Goal: Task Accomplishment & Management: Use online tool/utility

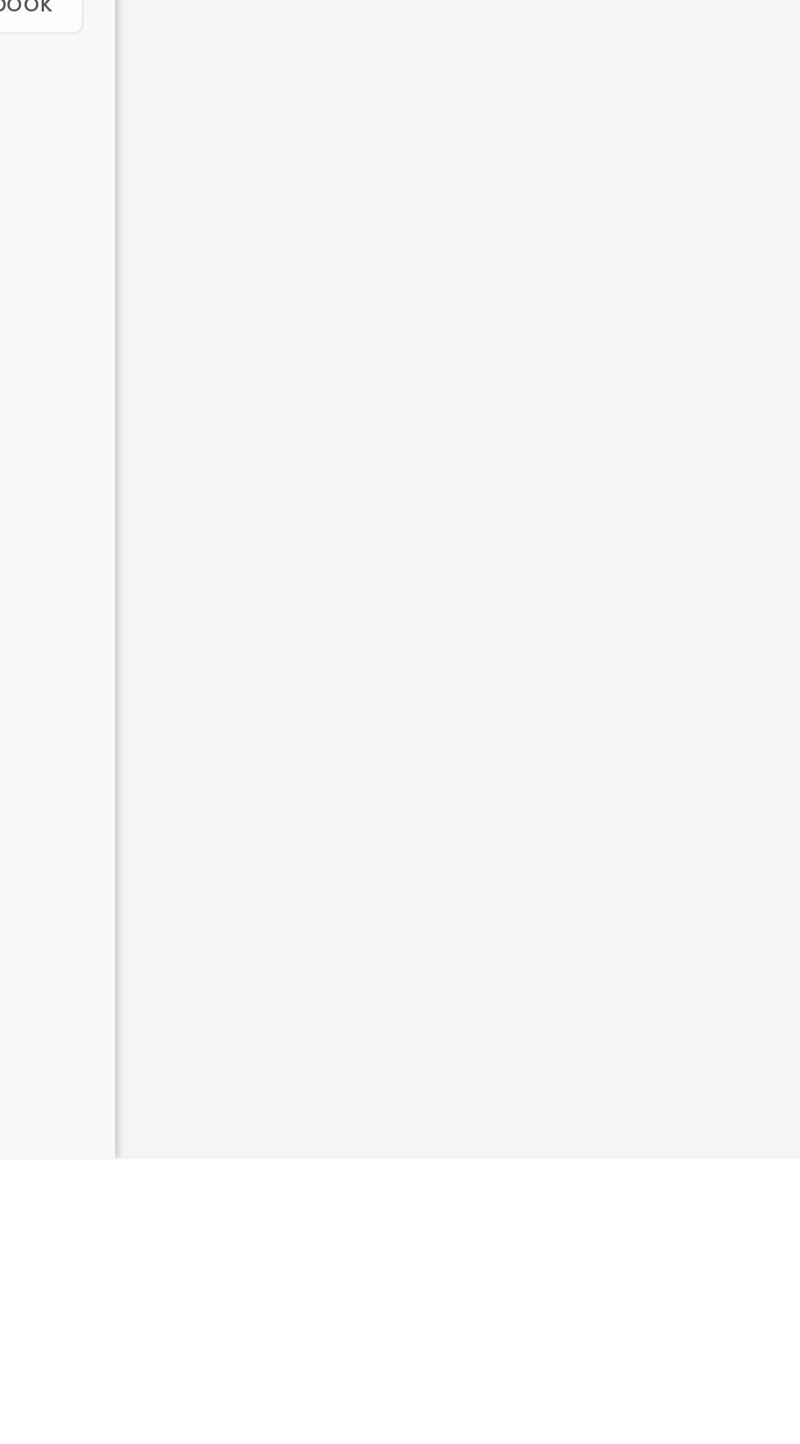
click at [168, 1292] on div "Título Texto Imagem Vídeo Botão Mapa Divisor Espaçador PREMIUM Código HTML Rede…" at bounding box center [94, 742] width 188 height 1403
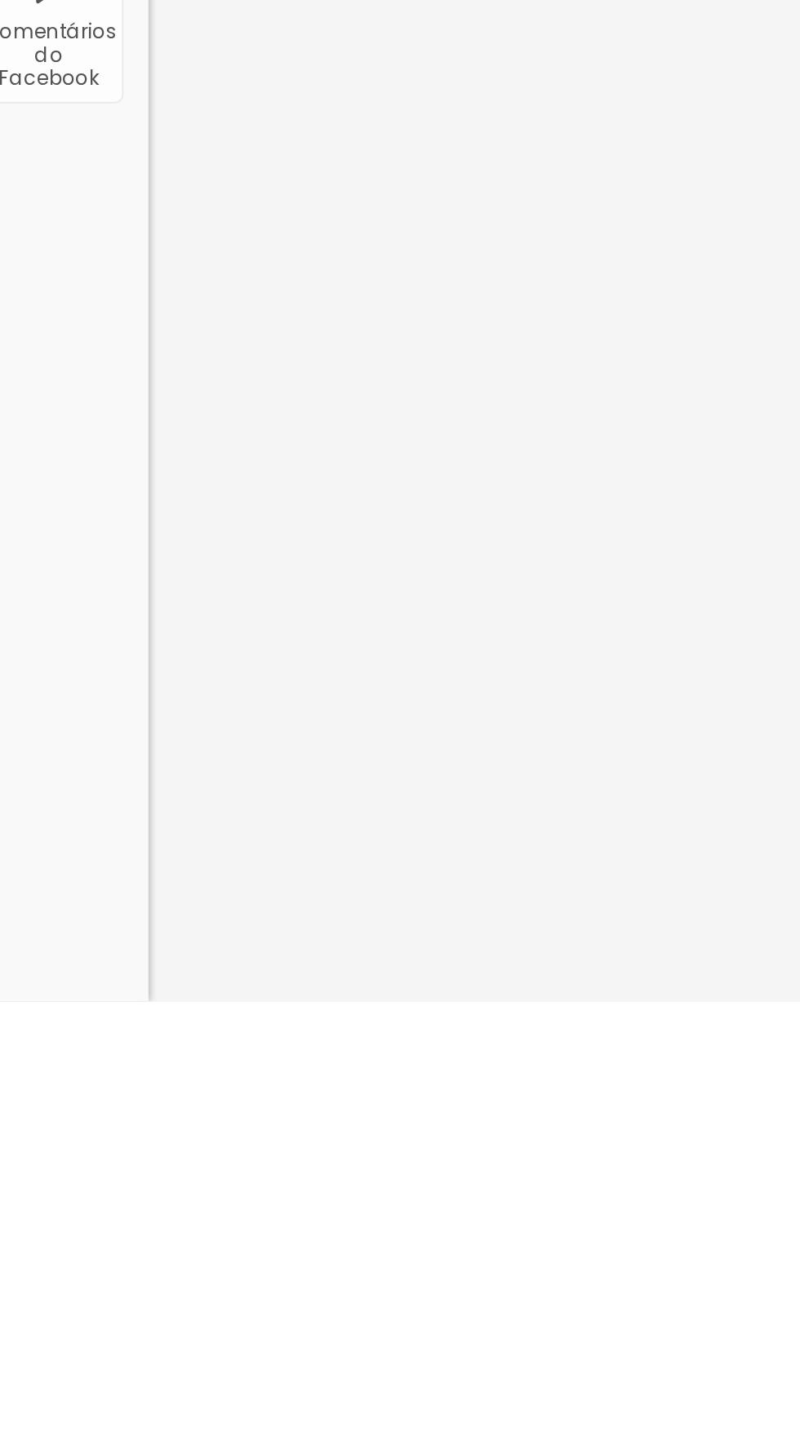
click at [136, 1318] on div "Título Texto Imagem Vídeo Botão Mapa Divisor Espaçador PREMIUM Código HTML Rede…" at bounding box center [94, 742] width 188 height 1403
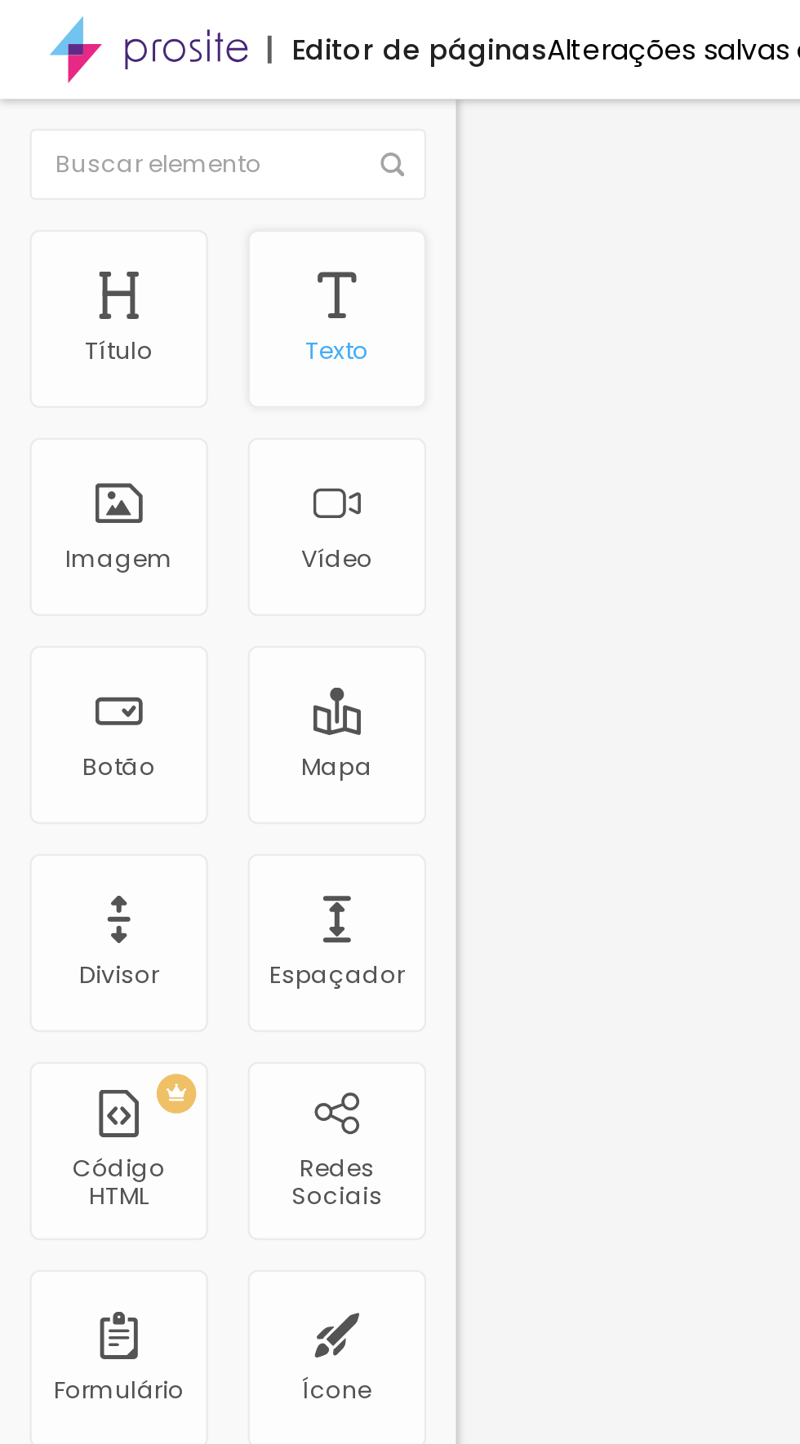
click at [143, 122] on div "Texto" at bounding box center [138, 131] width 73 height 73
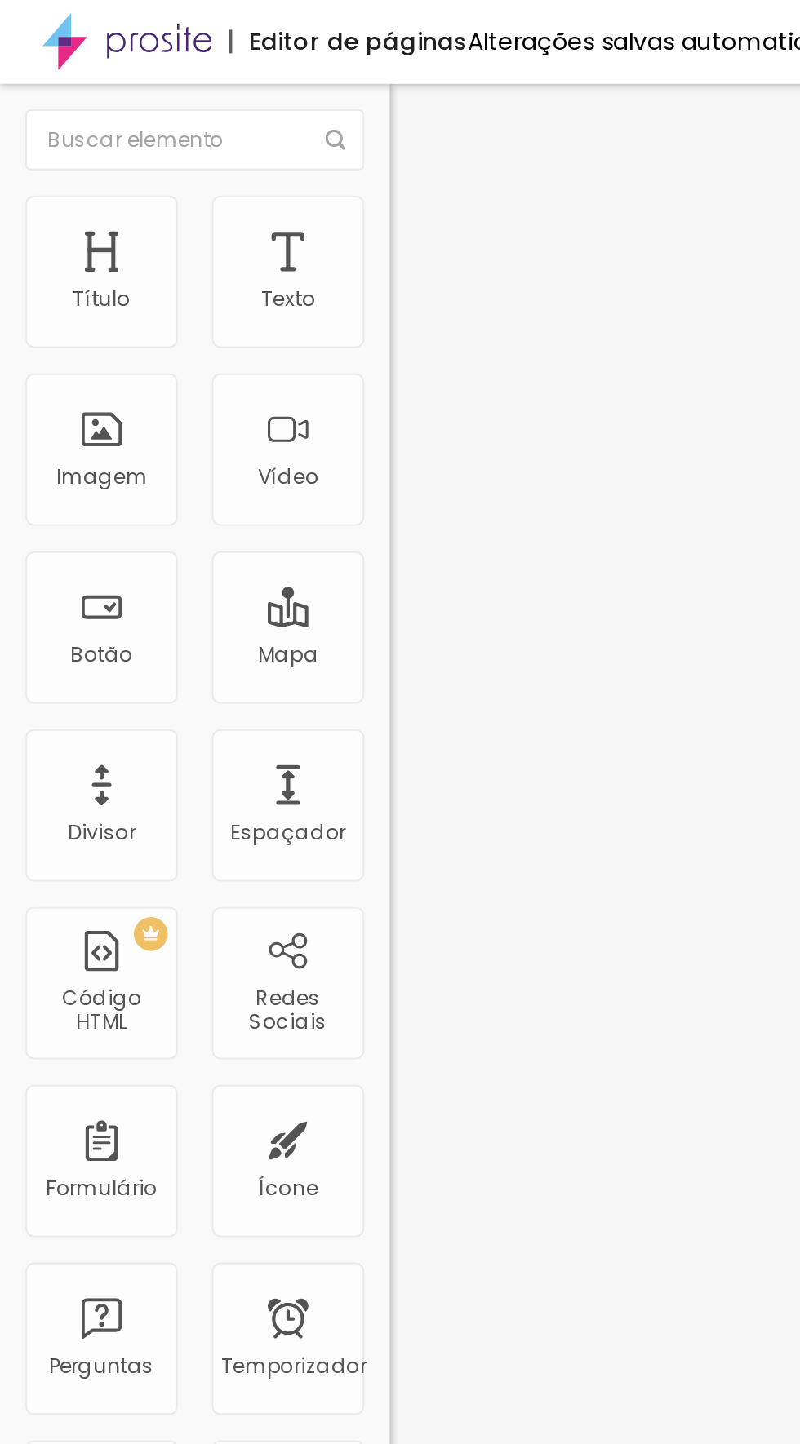
click at [188, 100] on li "Avançado" at bounding box center [282, 103] width 188 height 16
click at [188, 93] on img at bounding box center [195, 85] width 15 height 15
click at [200, 59] on img "button" at bounding box center [206, 59] width 13 height 13
click at [49, 137] on font "Título" at bounding box center [49, 144] width 28 height 14
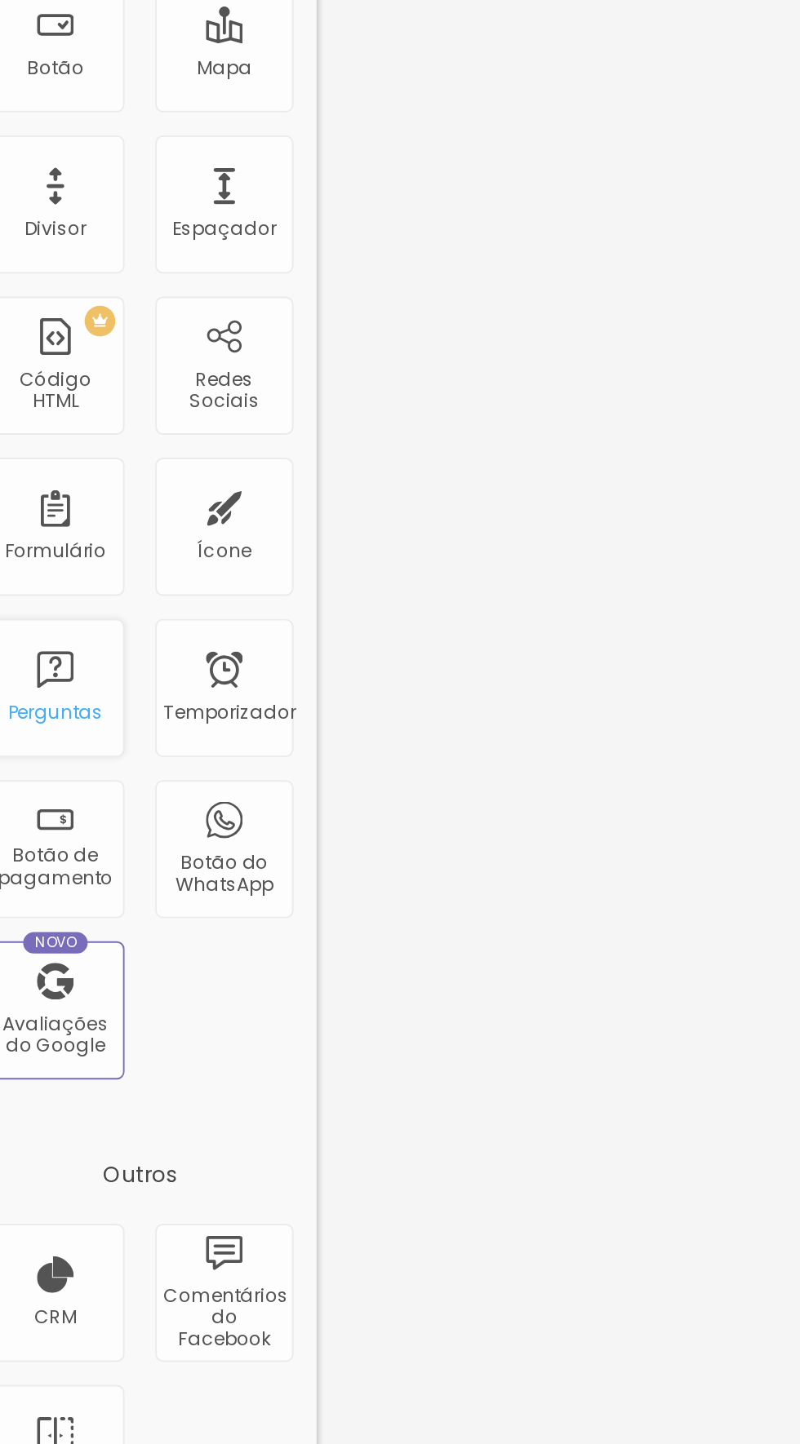
click at [54, 651] on font "Perguntas" at bounding box center [49, 658] width 51 height 14
click at [61, 651] on font "Perguntas" at bounding box center [49, 658] width 51 height 14
click at [53, 651] on font "Perguntas" at bounding box center [49, 658] width 51 height 14
click at [42, 638] on div "Perguntas" at bounding box center [48, 645] width 73 height 73
click at [122, 656] on font "Temporizador" at bounding box center [141, 658] width 70 height 14
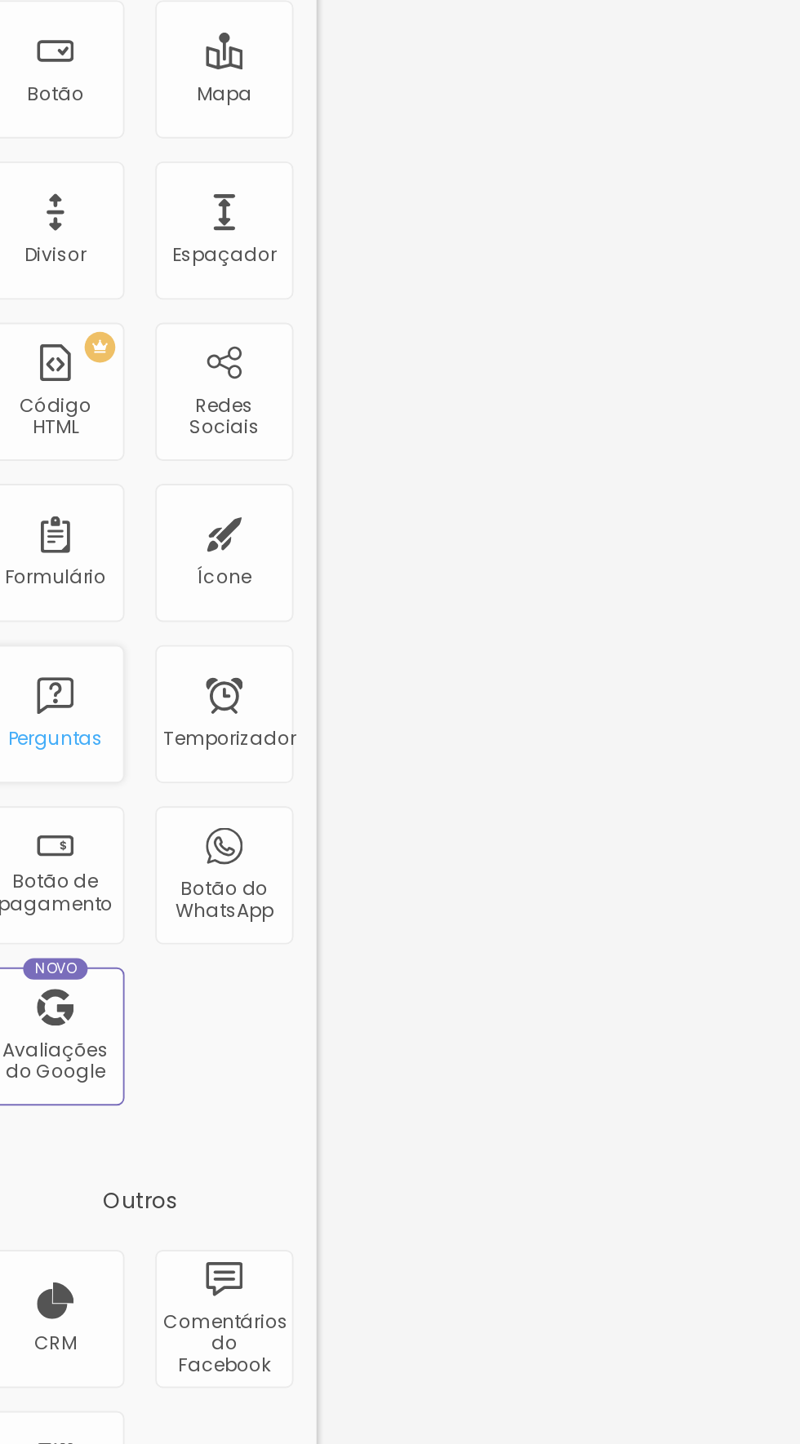
click at [45, 649] on div "Perguntas" at bounding box center [48, 645] width 73 height 73
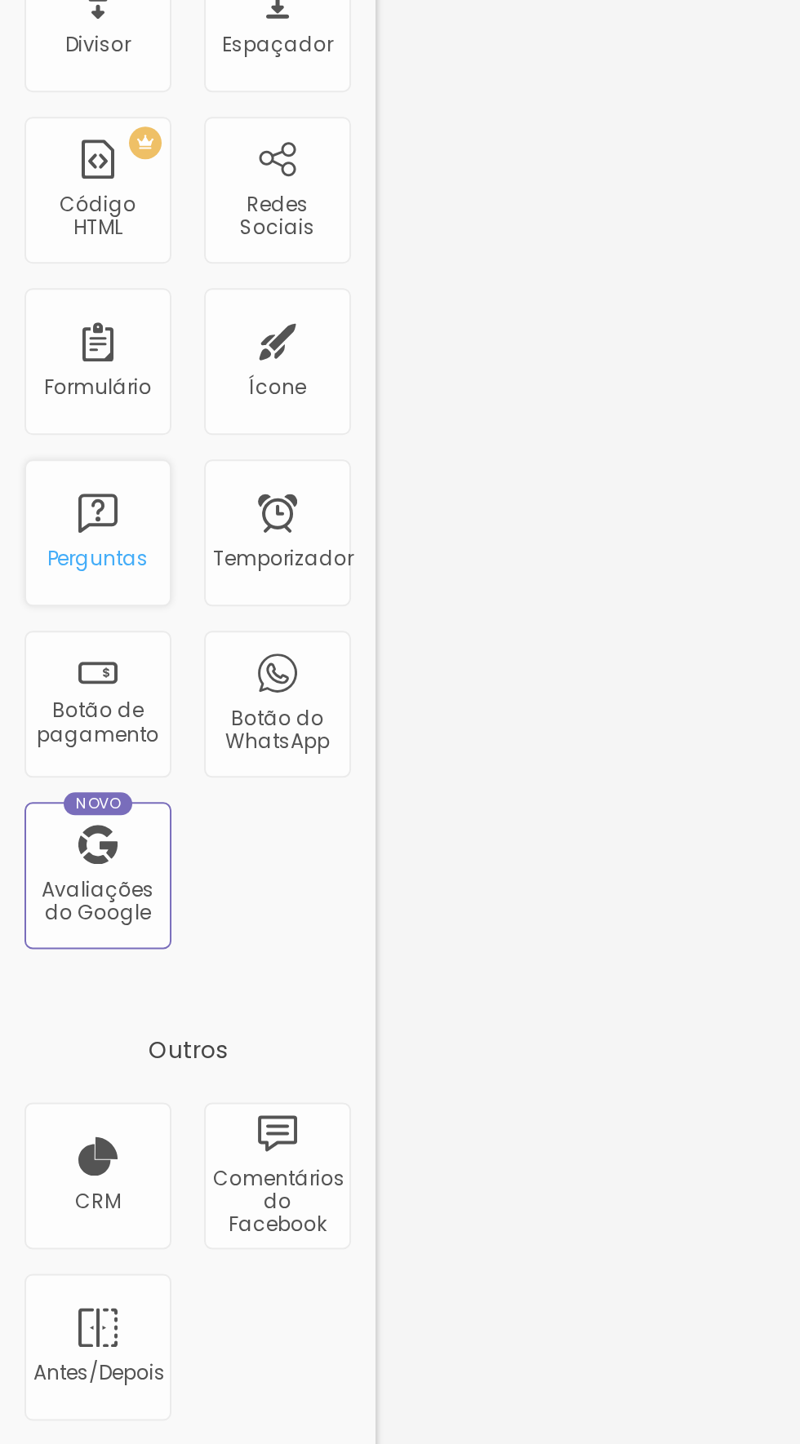
click at [52, 637] on div "Perguntas" at bounding box center [48, 645] width 73 height 73
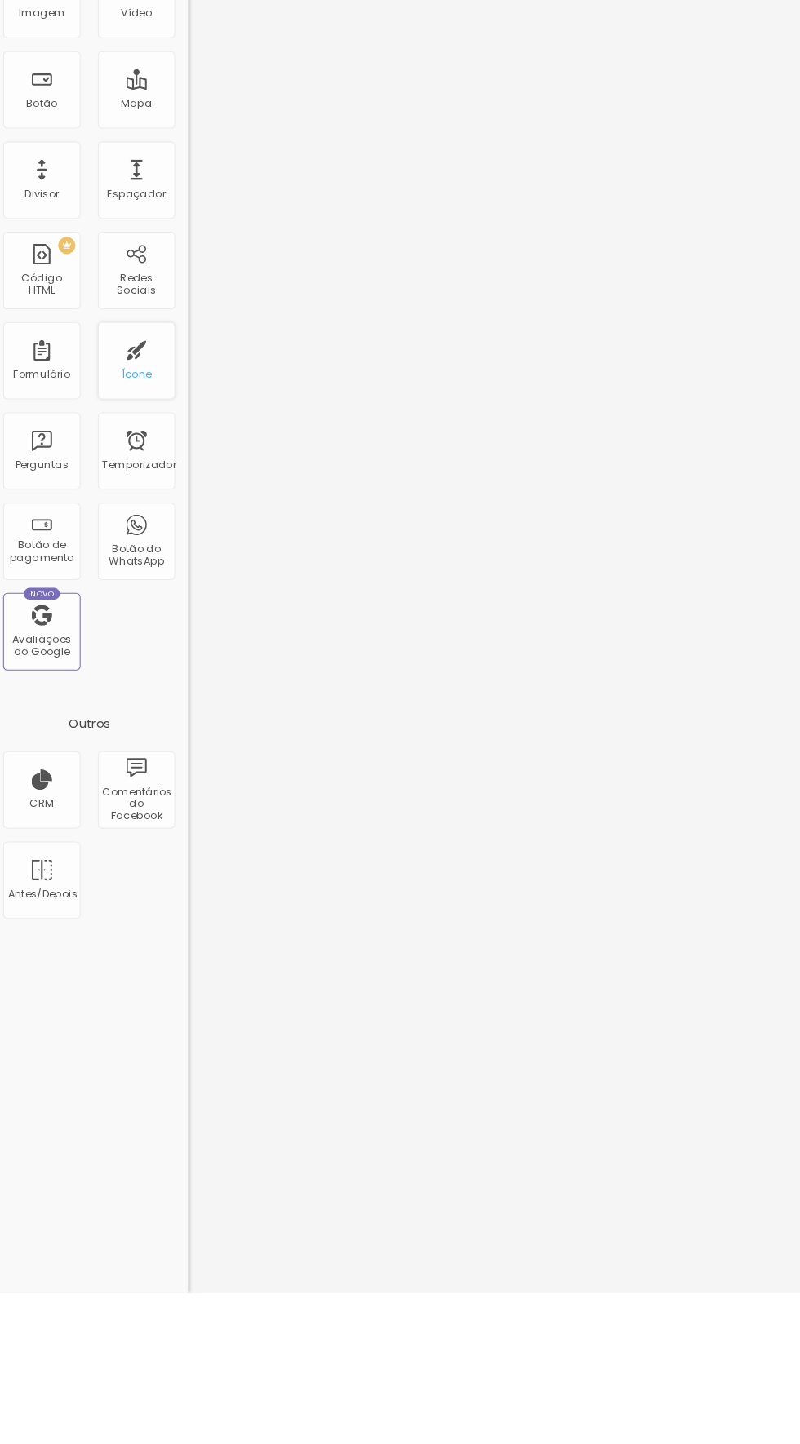
click at [146, 559] on div "Ícone" at bounding box center [138, 559] width 73 height 73
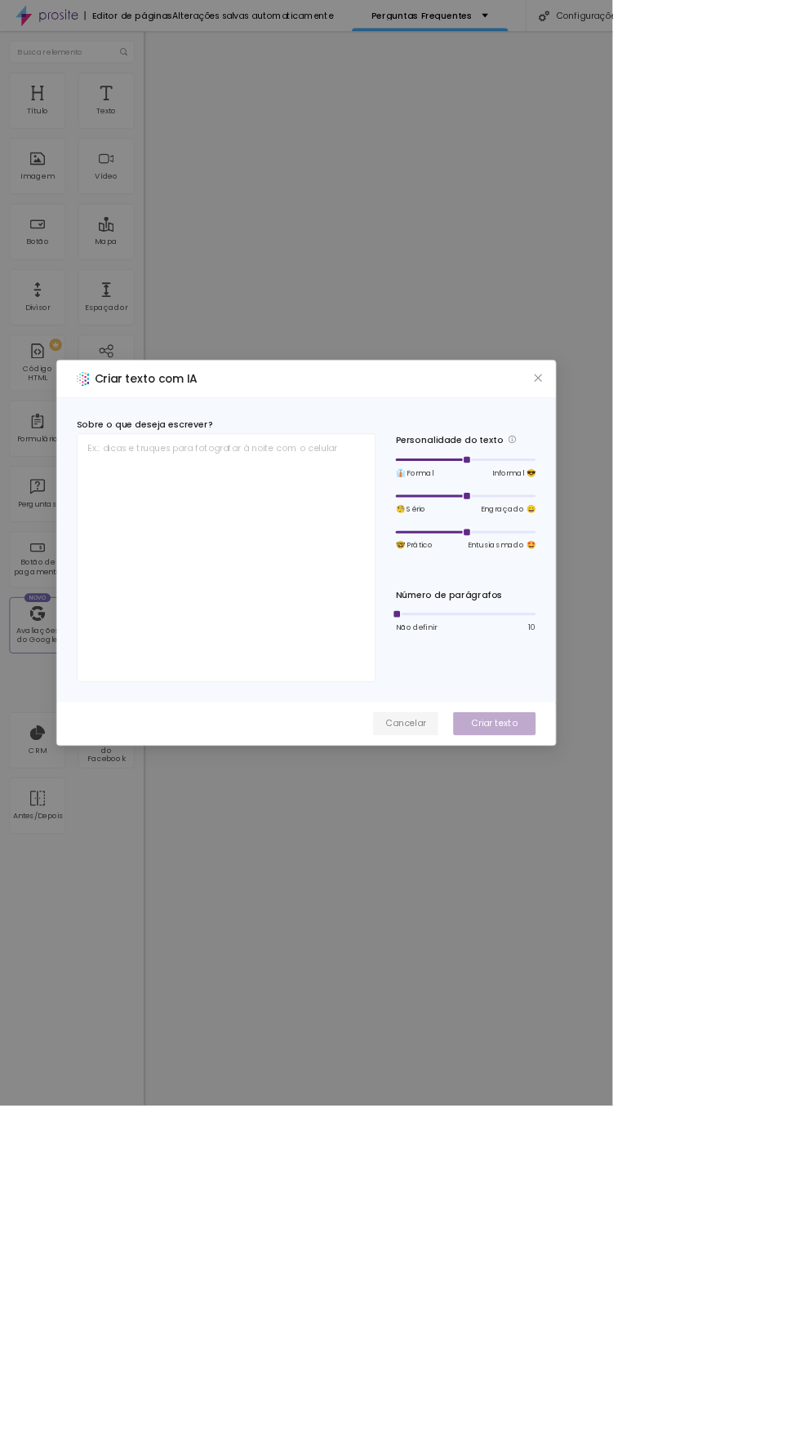
click at [556, 953] on font "Cancelar" at bounding box center [529, 945] width 52 height 16
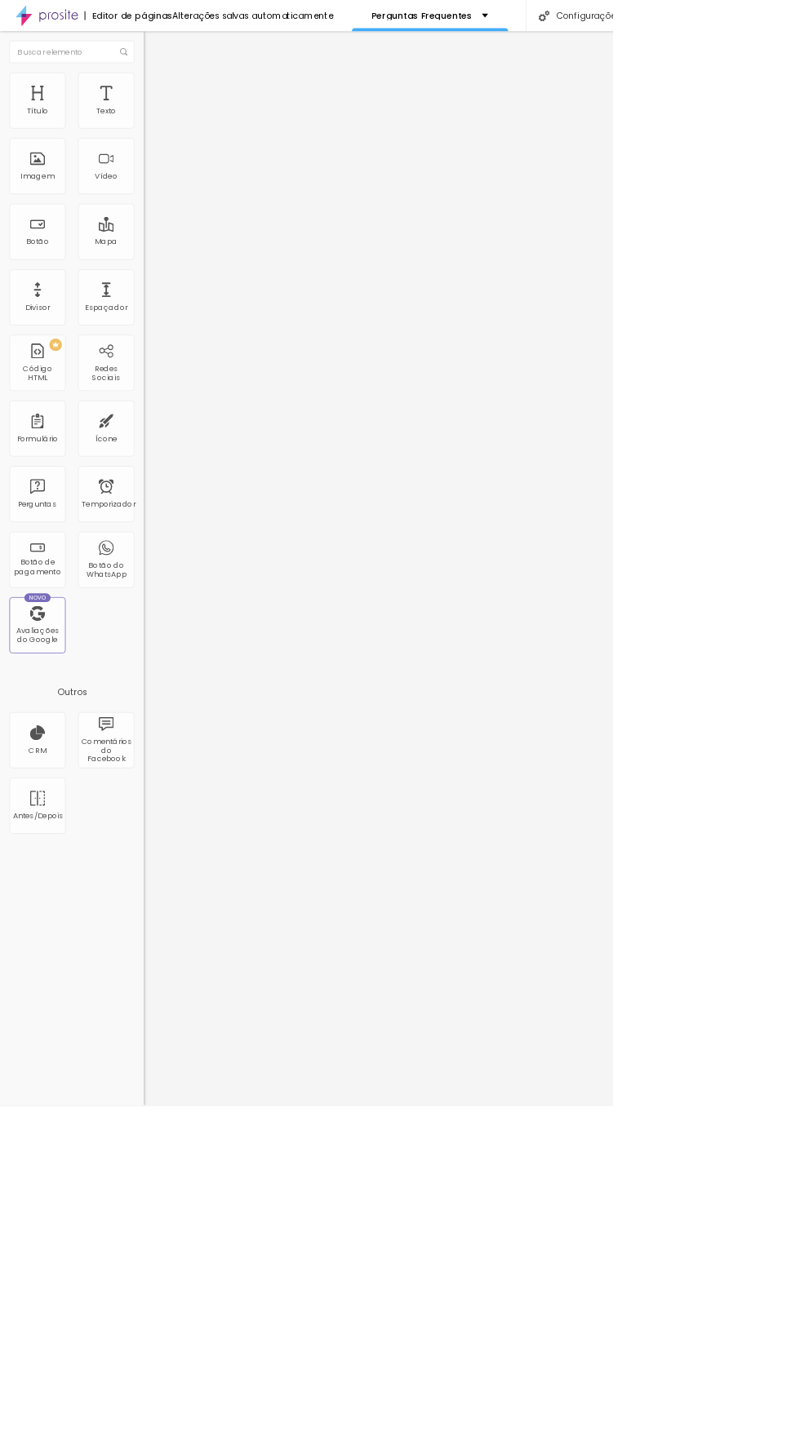
type input "5.4"
type input "4.7"
type input "4.5"
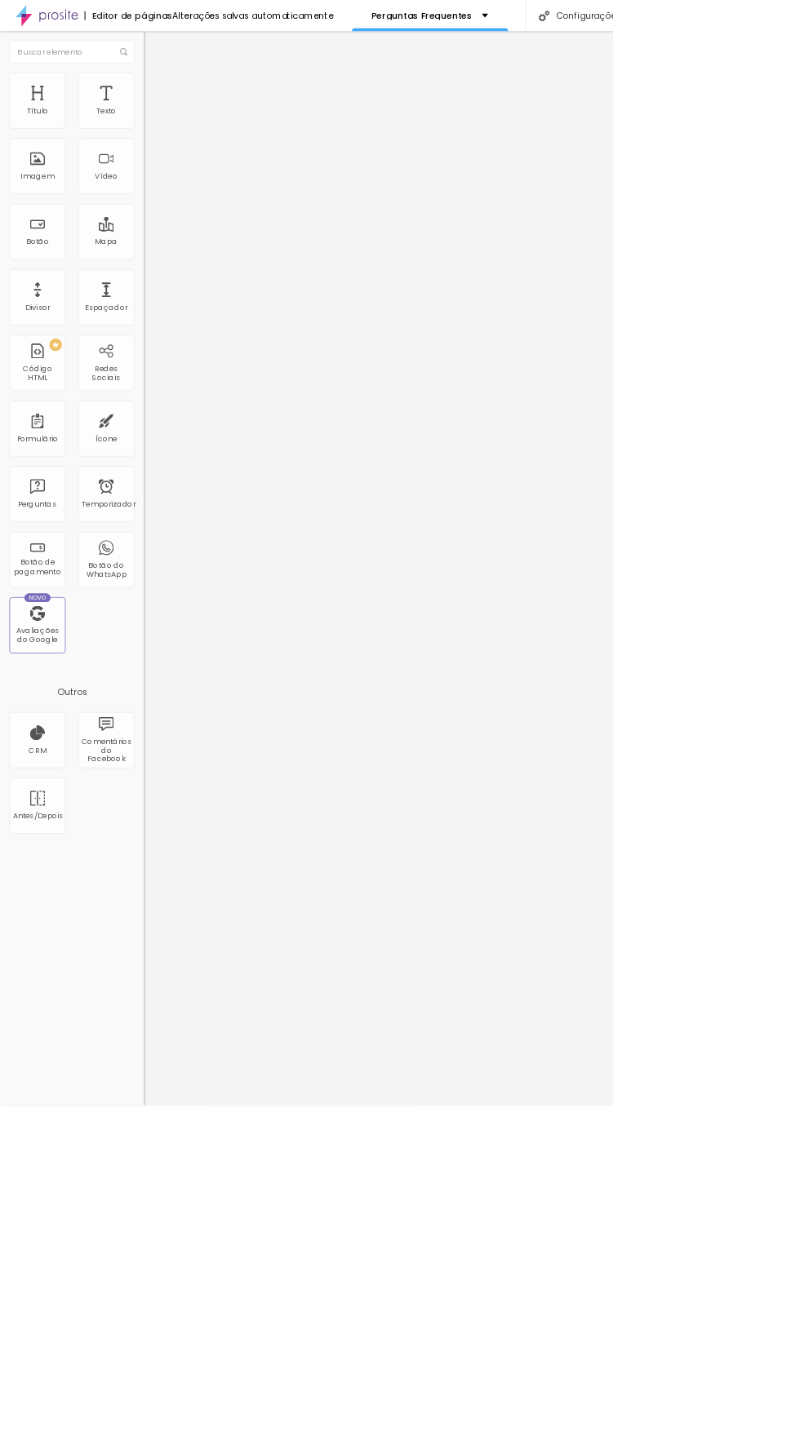
type input "4.5"
type input "4.3"
type input "3.9"
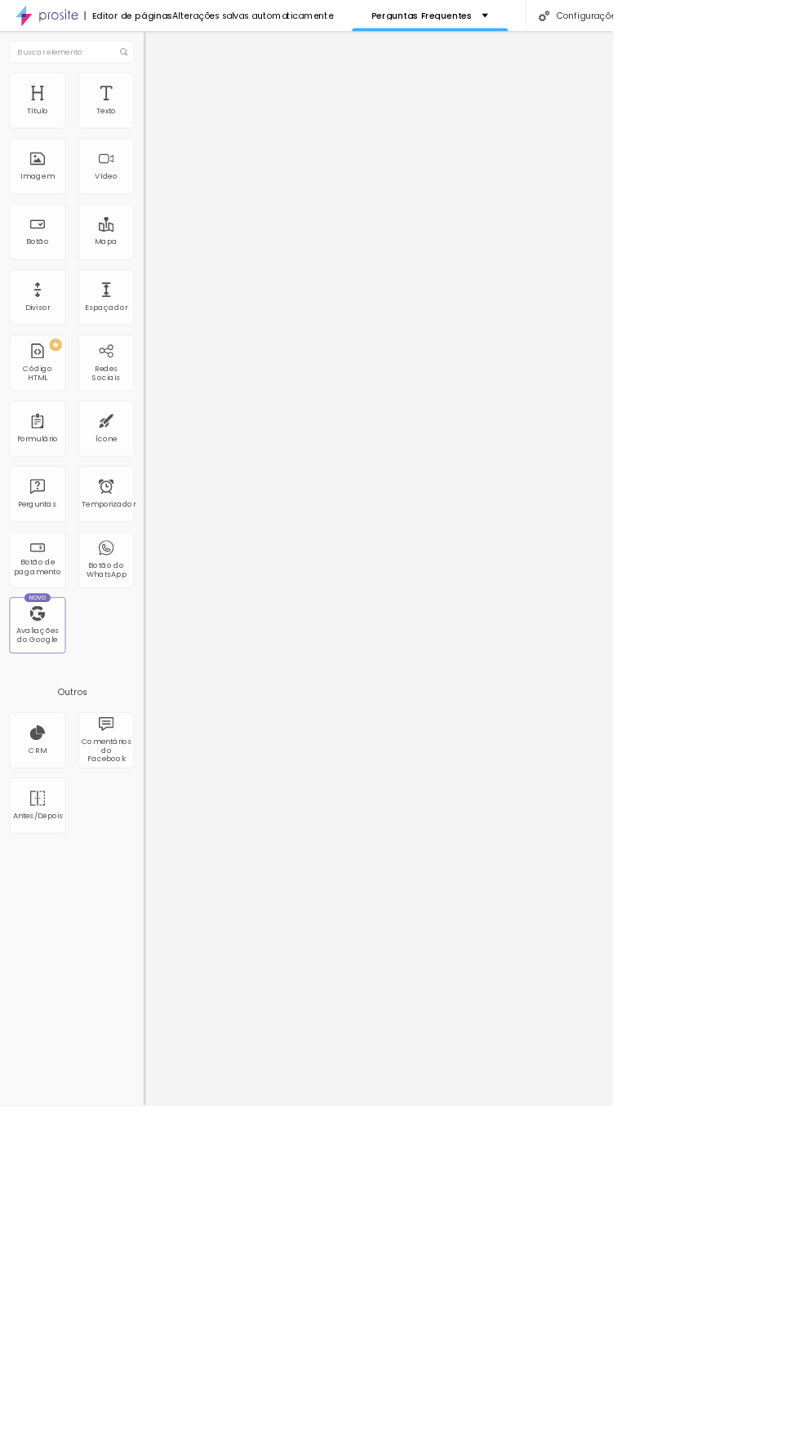
type input "3.3"
click at [769, 20] on font "Configurações" at bounding box center [767, 20] width 85 height 16
click at [702, 1443] on div at bounding box center [400, 1461] width 800 height 15
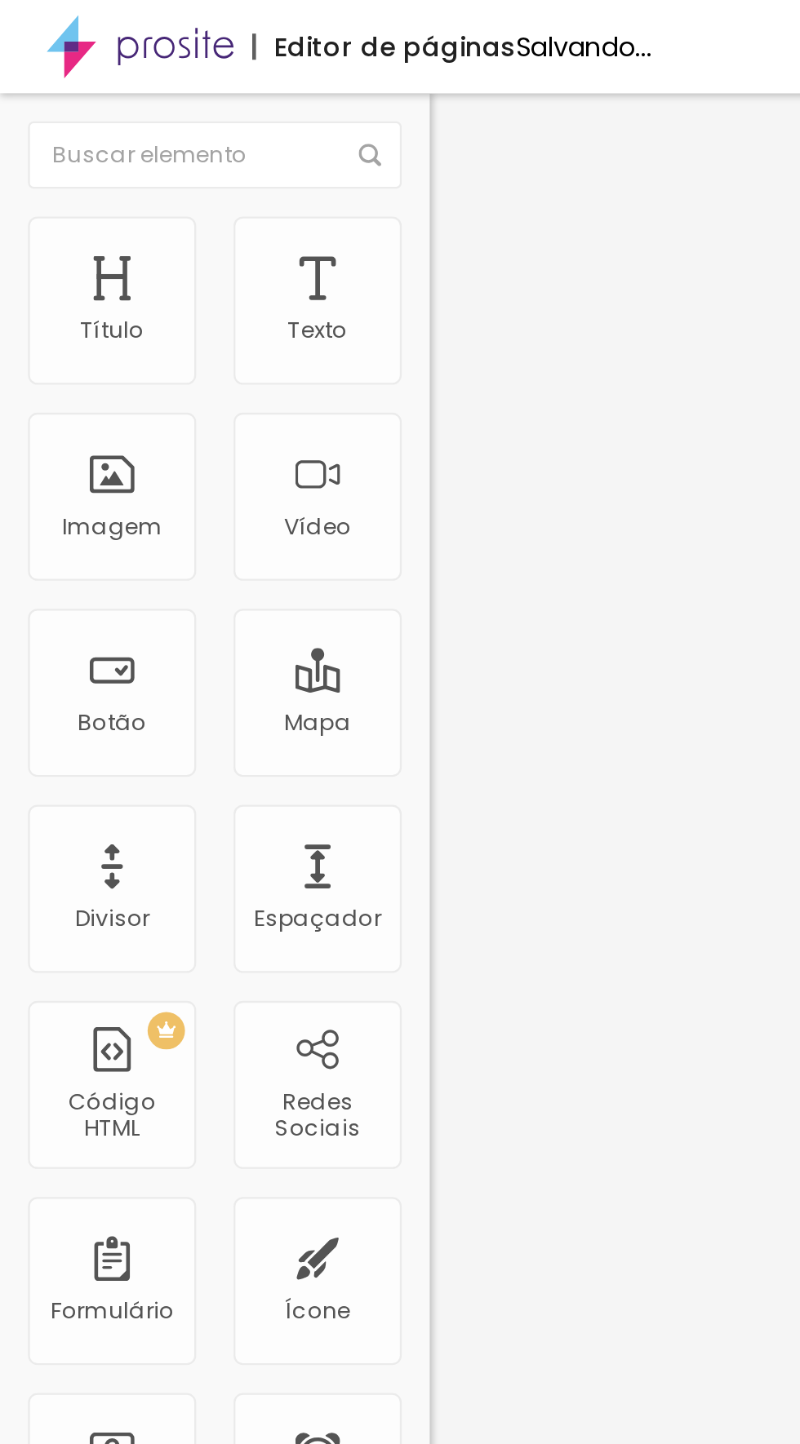
click at [188, 47] on button "Editar nulo" at bounding box center [282, 60] width 188 height 38
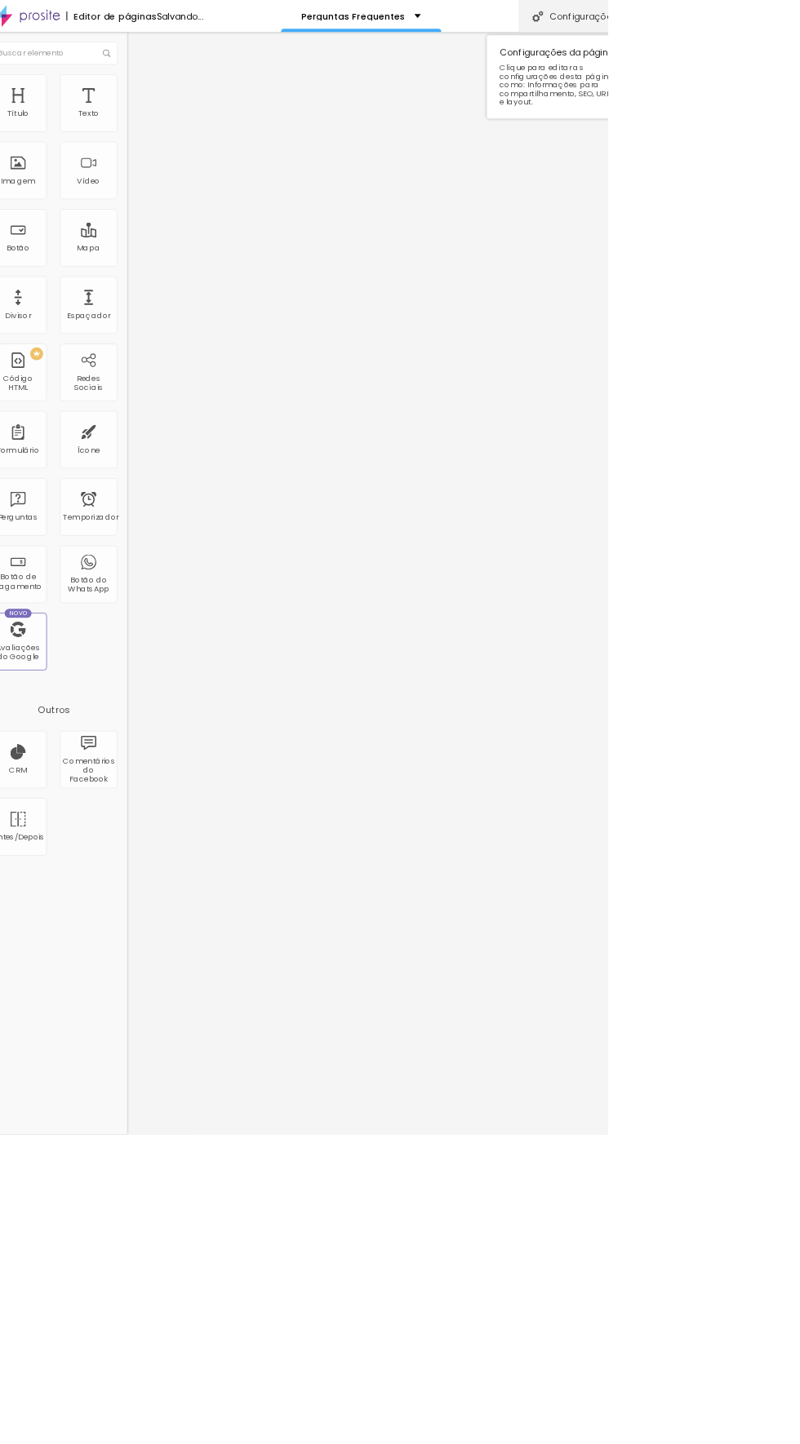
click at [763, 20] on font "Configurações" at bounding box center [767, 20] width 85 height 16
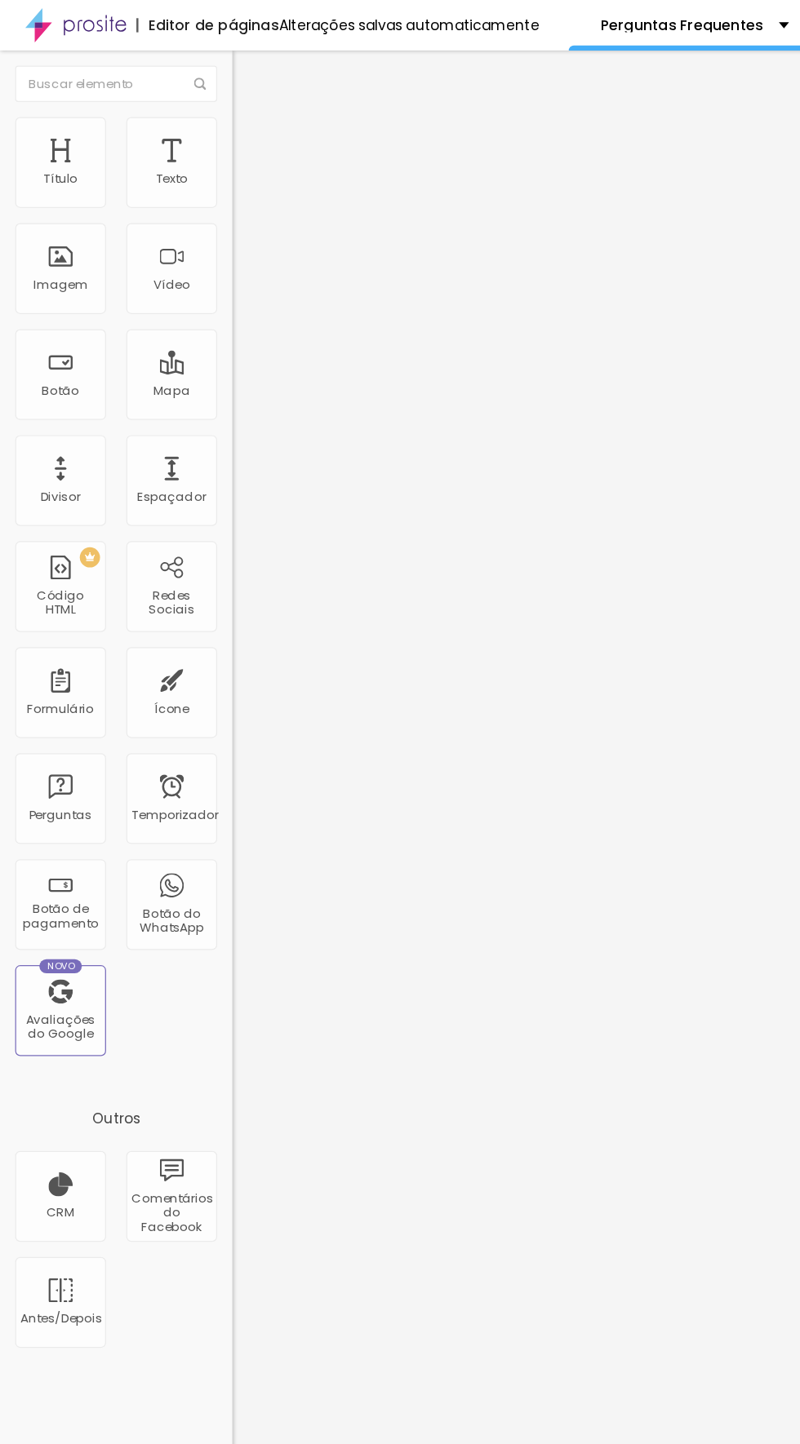
click at [188, 105] on li "Avançado" at bounding box center [282, 103] width 188 height 16
click at [188, 94] on li "Estilo" at bounding box center [282, 86] width 188 height 16
click at [225, 55] on font "Editar nulo" at bounding box center [255, 59] width 60 height 16
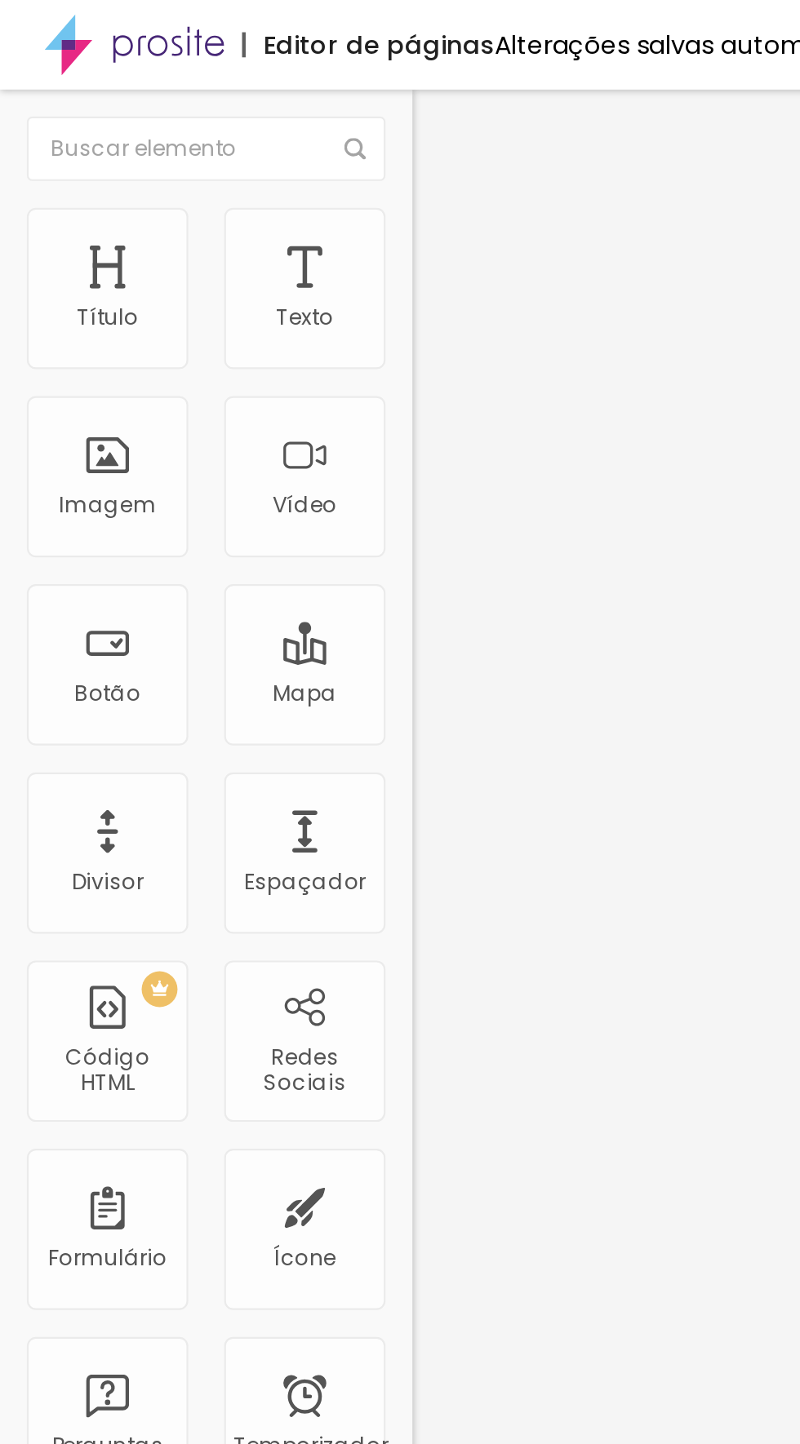
click at [200, 55] on img "button" at bounding box center [206, 59] width 13 height 13
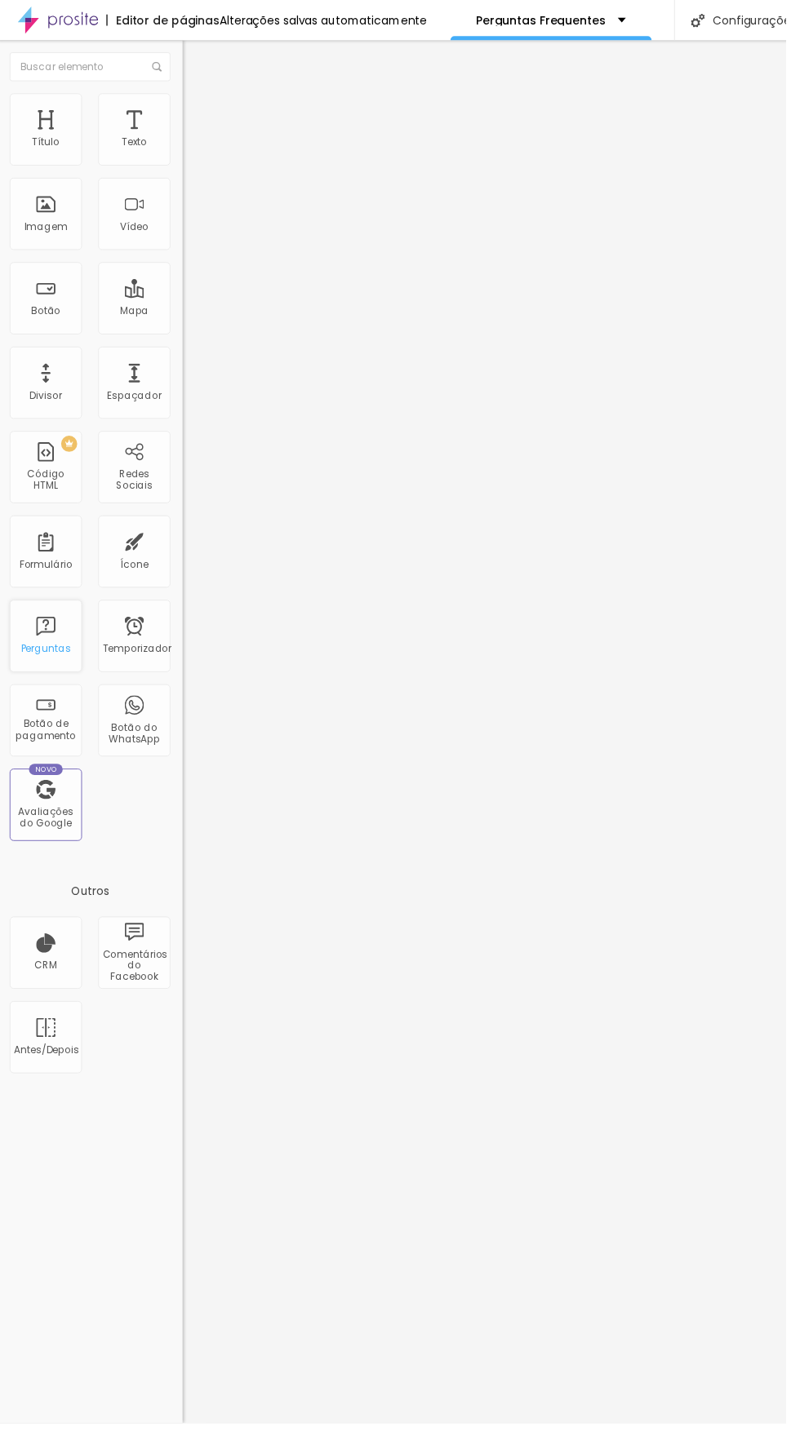
click at [50, 641] on div "Perguntas" at bounding box center [48, 645] width 73 height 73
click at [63, 835] on font "Avaliações do Google" at bounding box center [49, 829] width 56 height 25
click at [67, 671] on div "Perguntas" at bounding box center [48, 645] width 73 height 73
click at [142, 648] on div "Temporizador" at bounding box center [138, 645] width 73 height 73
click at [157, 585] on div "Ícone" at bounding box center [138, 559] width 73 height 73
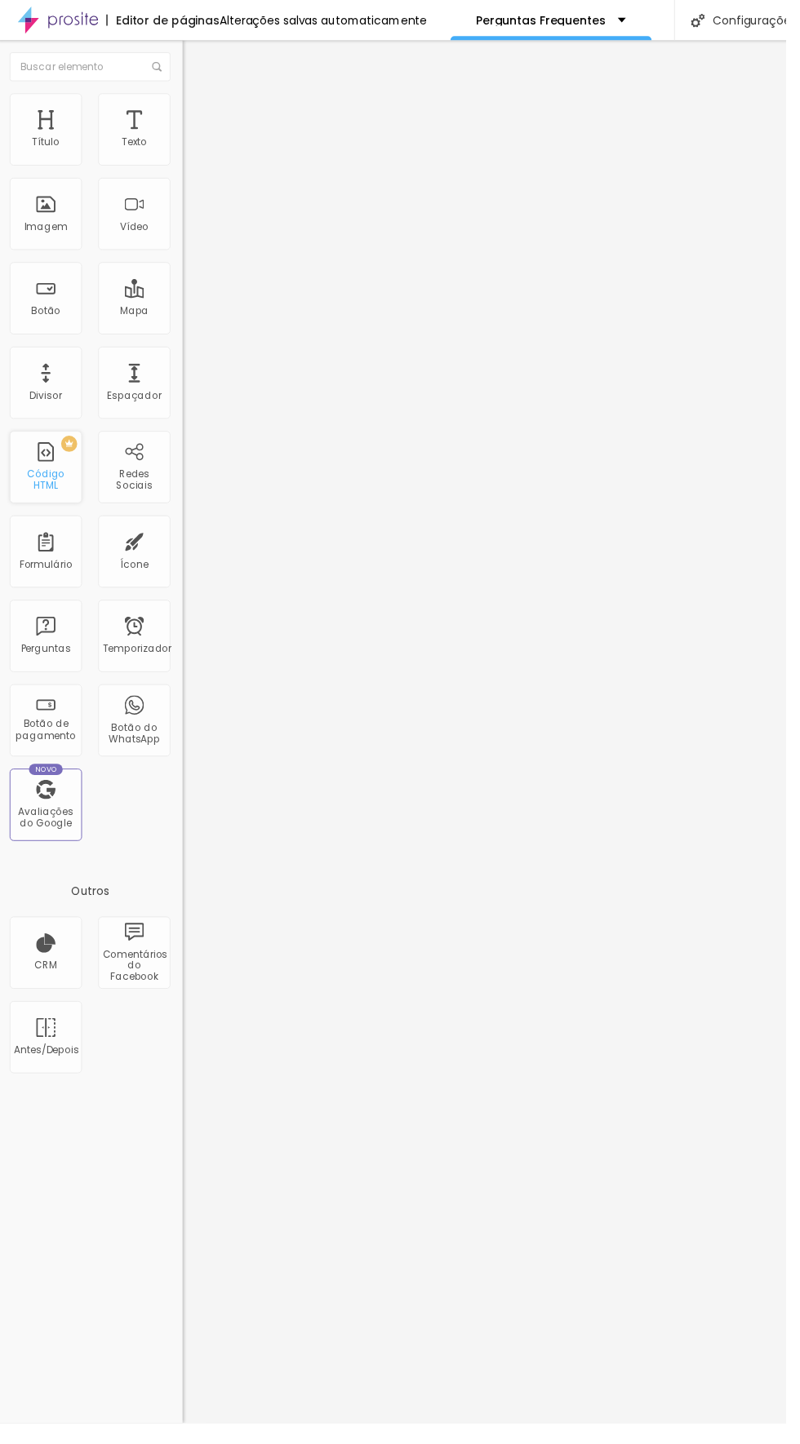
click at [62, 476] on div "PREMIUM Código HTML" at bounding box center [48, 473] width 73 height 73
click at [142, 485] on font "Redes Sociais" at bounding box center [139, 486] width 38 height 25
click at [160, 393] on div "Espaçador" at bounding box center [138, 388] width 73 height 73
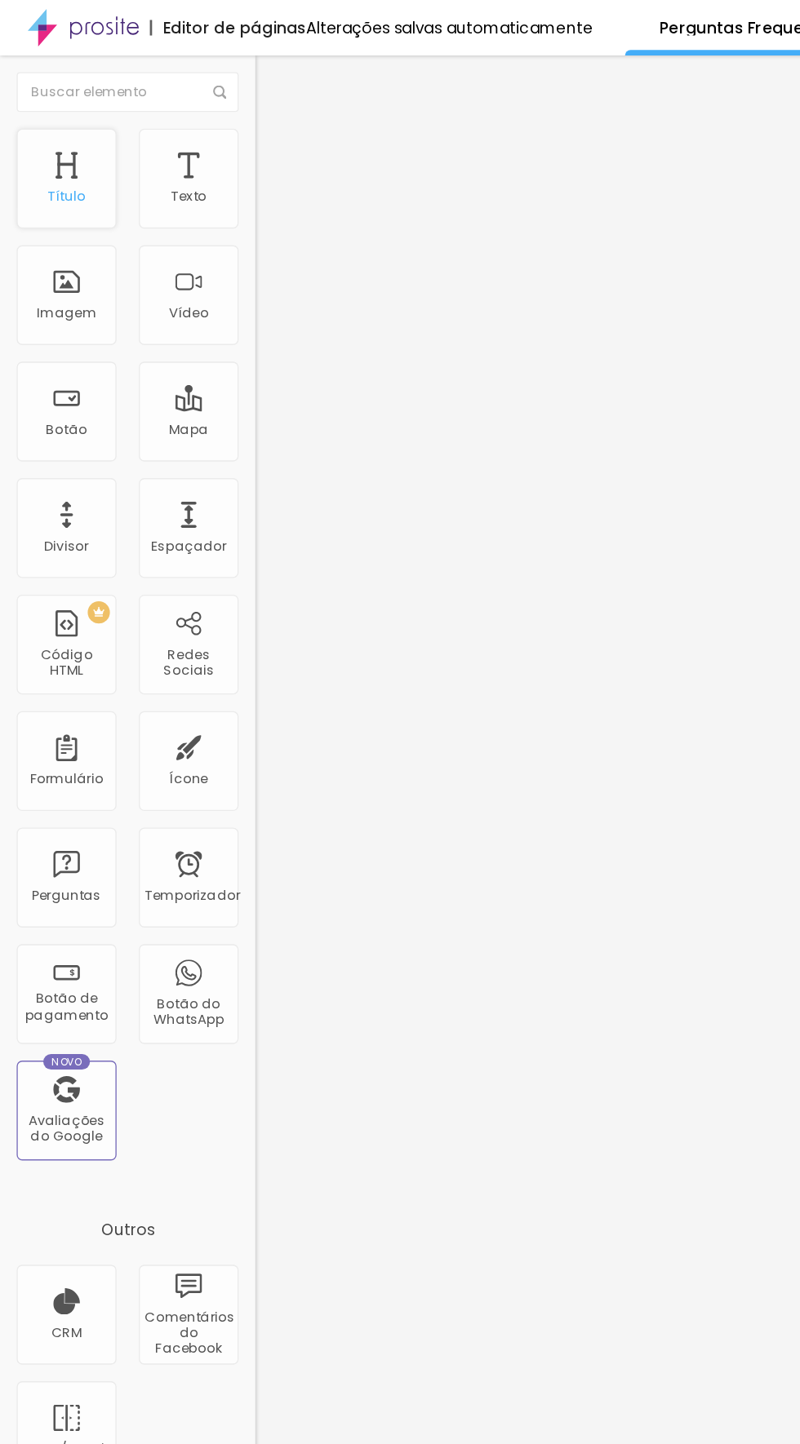
click at [69, 141] on div "Título" at bounding box center [48, 131] width 73 height 73
click at [155, 127] on div "Texto" at bounding box center [138, 131] width 73 height 73
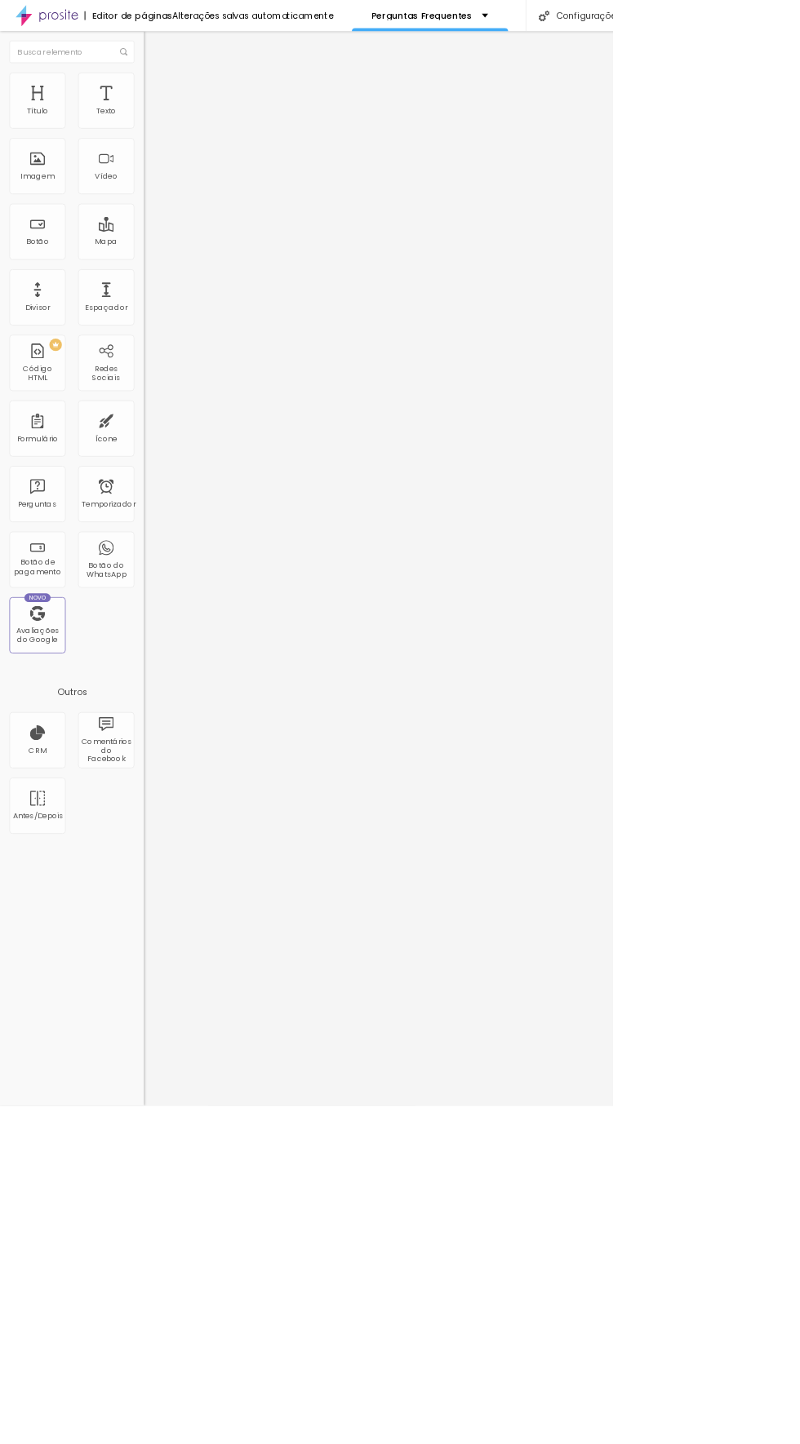
click at [225, 59] on font "Editar nulo" at bounding box center [255, 59] width 60 height 16
click at [188, 93] on img at bounding box center [195, 85] width 15 height 15
click at [225, 59] on font "Editar nulo" at bounding box center [255, 59] width 60 height 16
click at [61, 742] on font "Botão de pagamento" at bounding box center [49, 739] width 61 height 25
click at [166, 742] on div "Botão do WhatsApp" at bounding box center [138, 745] width 64 height 24
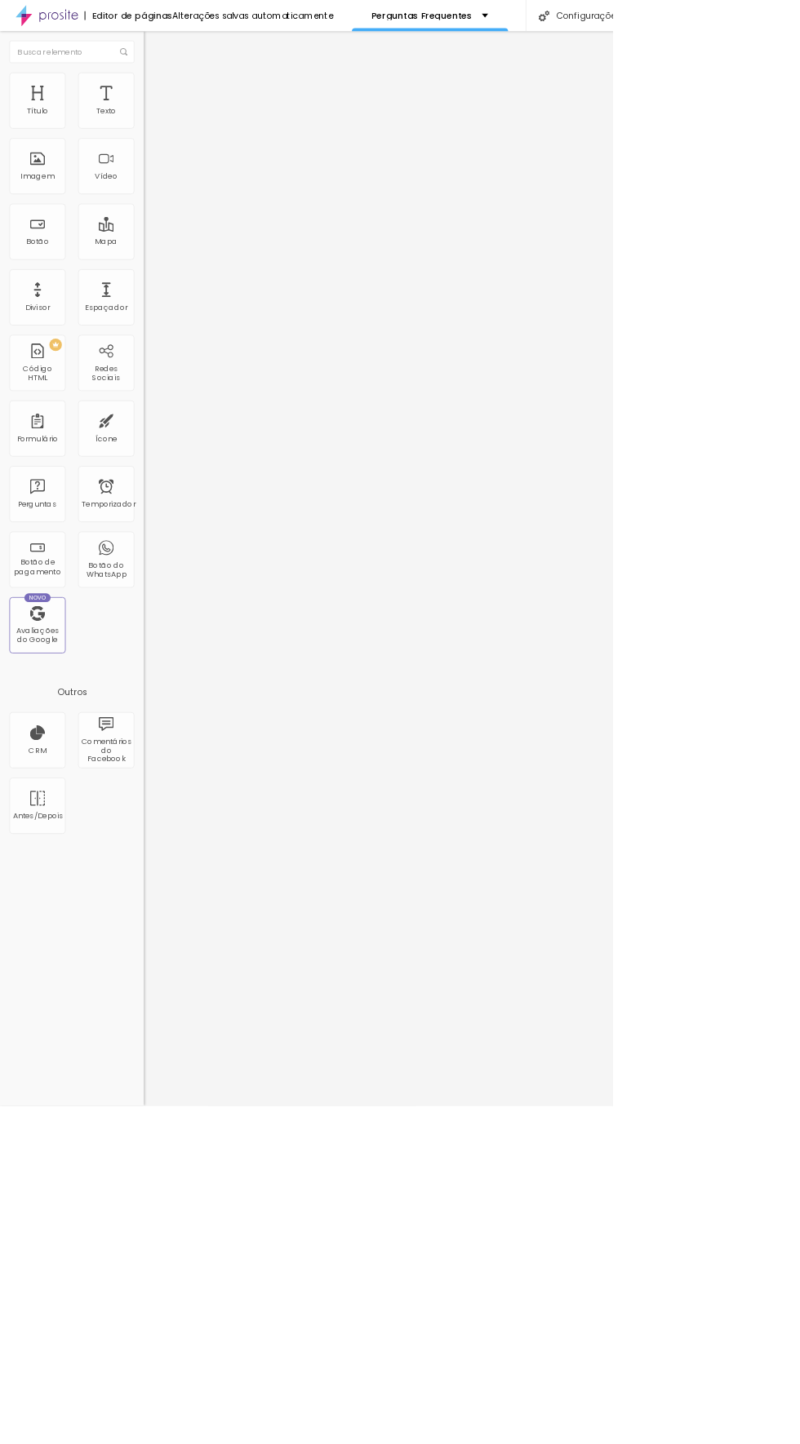
click at [200, 64] on div "Editar nulo" at bounding box center [242, 59] width 85 height 13
click at [70, 641] on div "Perguntas" at bounding box center [48, 645] width 73 height 73
click at [73, 631] on div "Perguntas" at bounding box center [48, 645] width 73 height 73
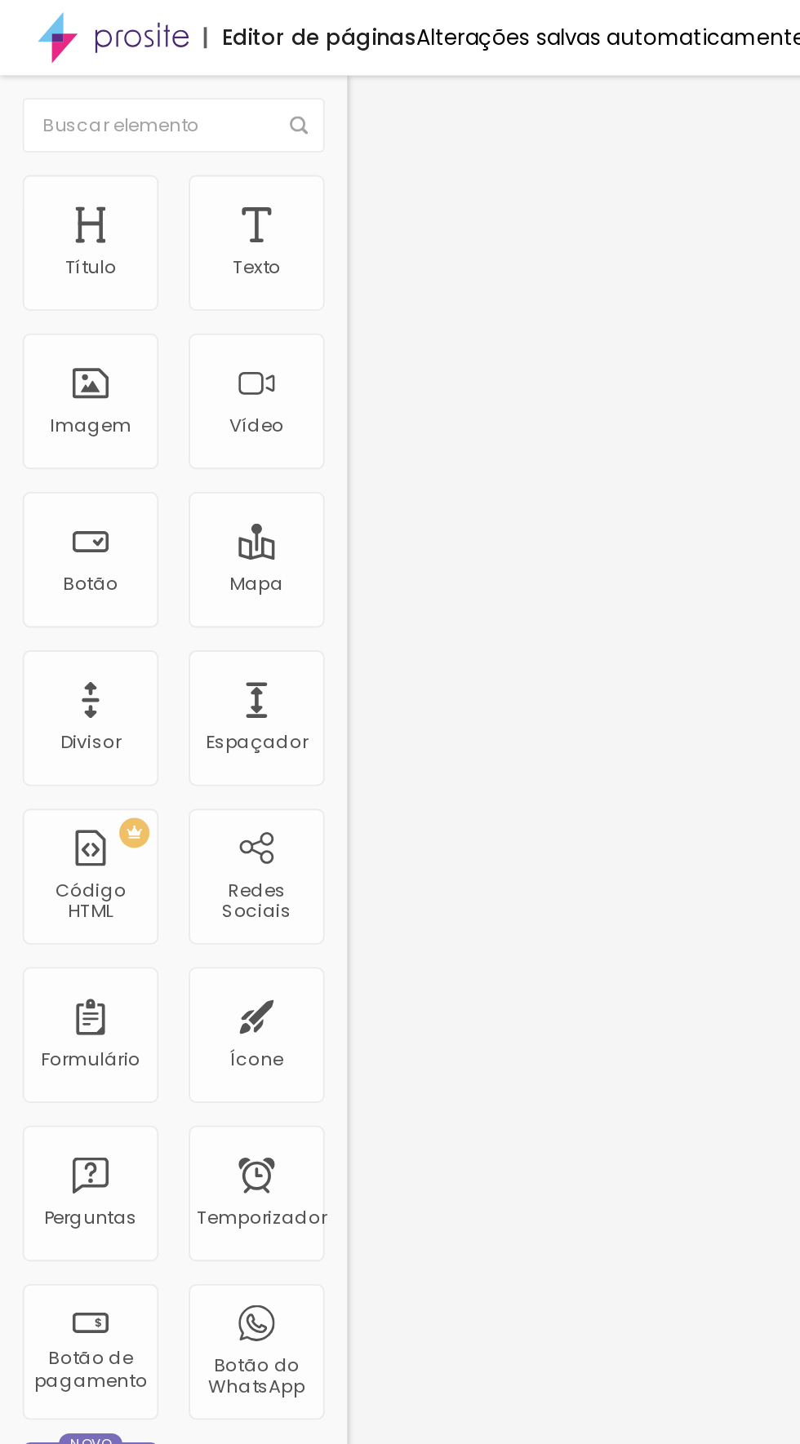
click at [188, 107] on li "Avançado" at bounding box center [282, 103] width 188 height 16
